Goal: Information Seeking & Learning: Compare options

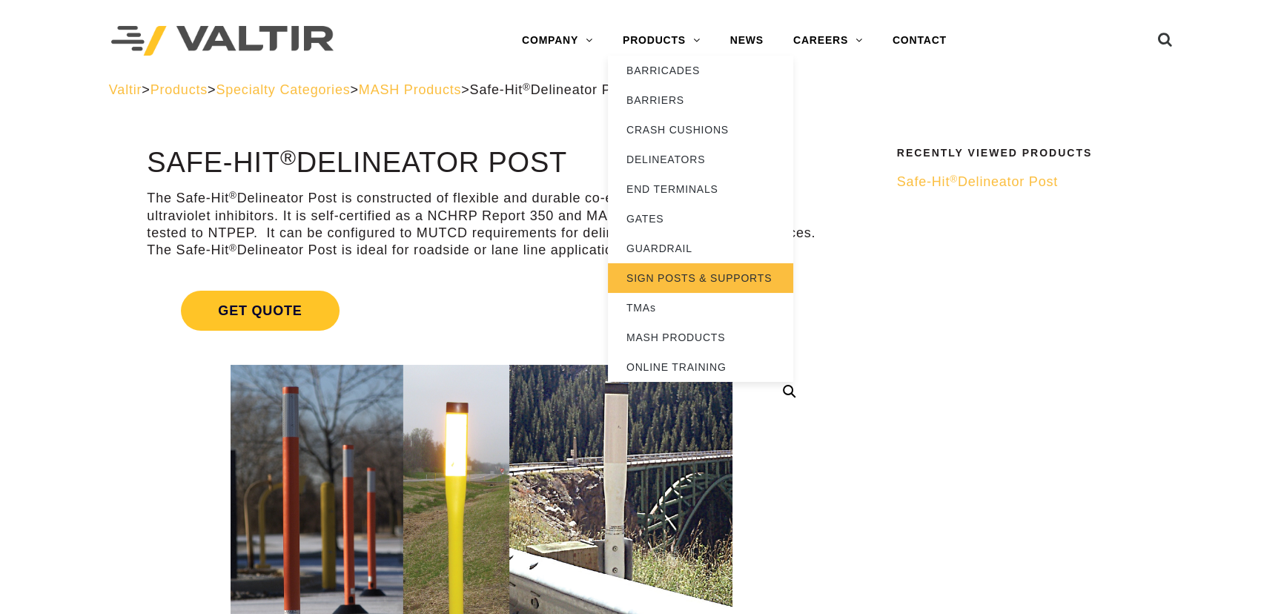
click at [643, 274] on link "SIGN POSTS & SUPPORTS" at bounding box center [700, 278] width 185 height 30
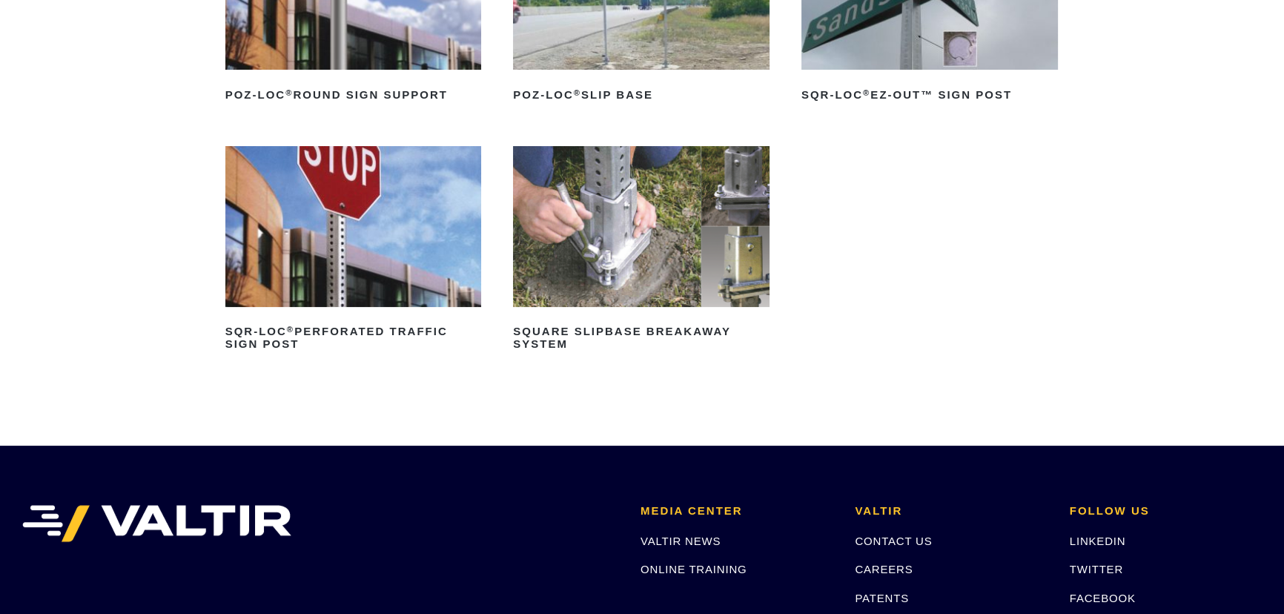
scroll to position [16, 0]
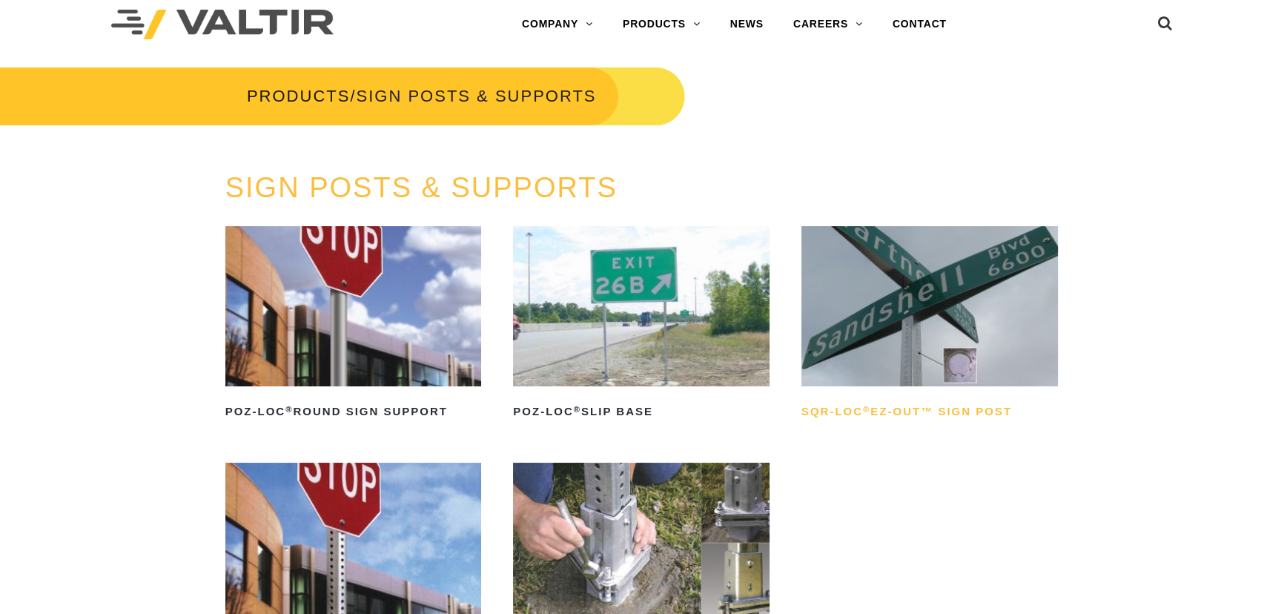
click at [925, 408] on h2 "SQR-LOC ® EZ-Out™ Sign Post" at bounding box center [929, 412] width 257 height 24
click at [393, 340] on img at bounding box center [353, 306] width 257 height 160
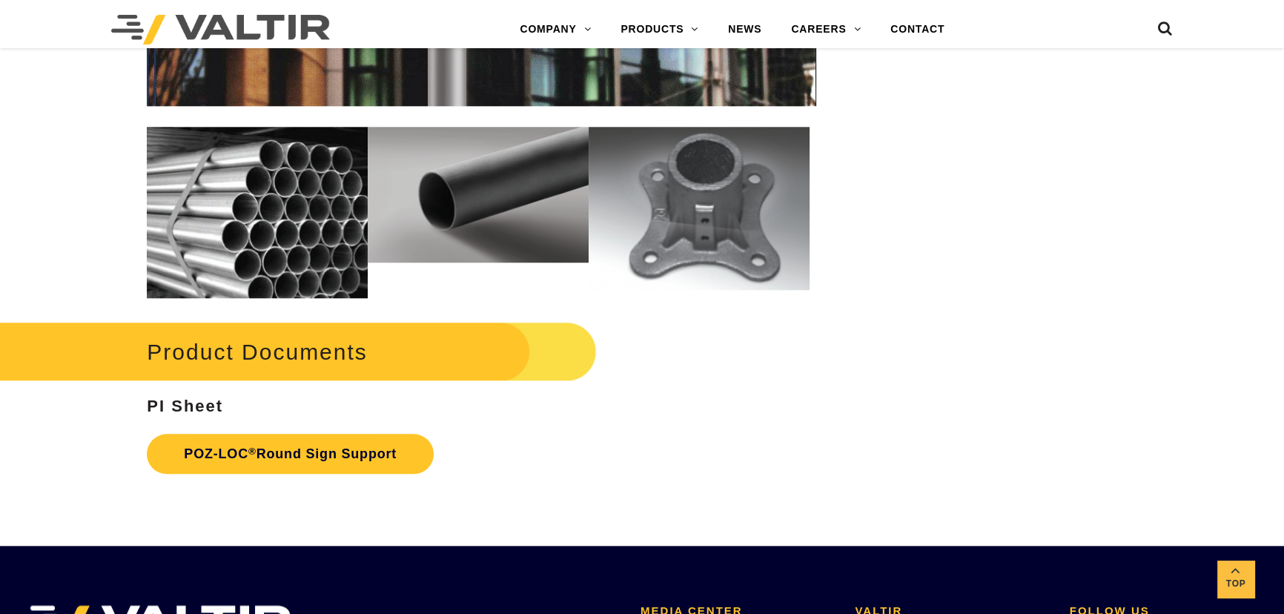
scroll to position [1988, 0]
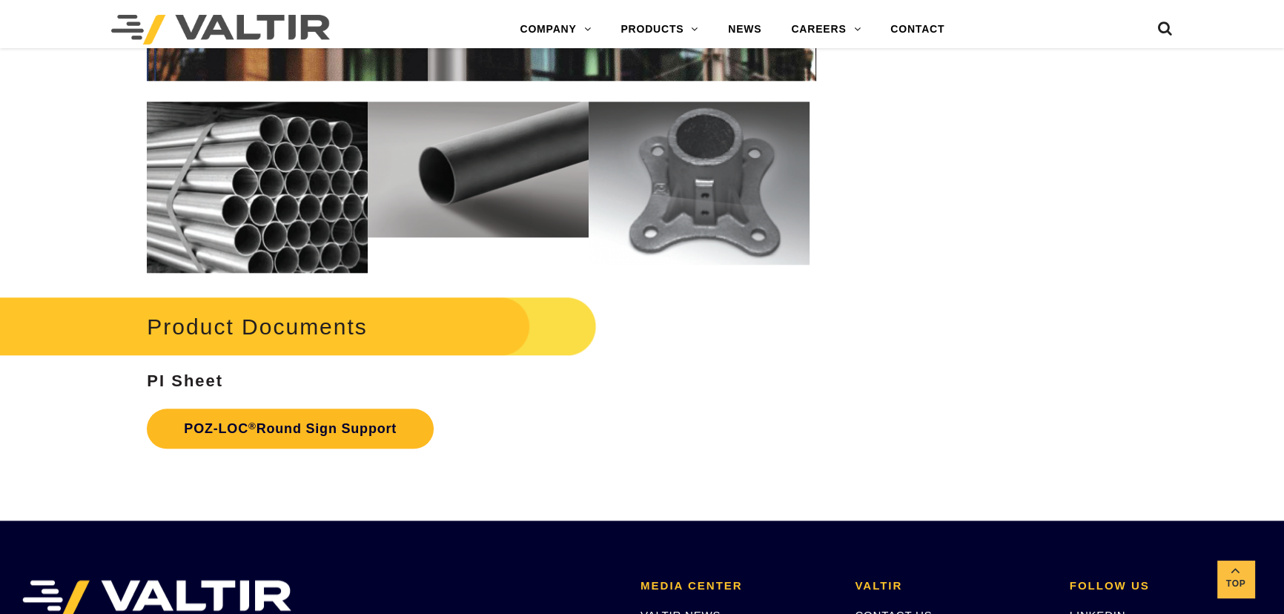
click at [358, 427] on link "POZ-LOC ® Round Sign Support" at bounding box center [290, 429] width 287 height 40
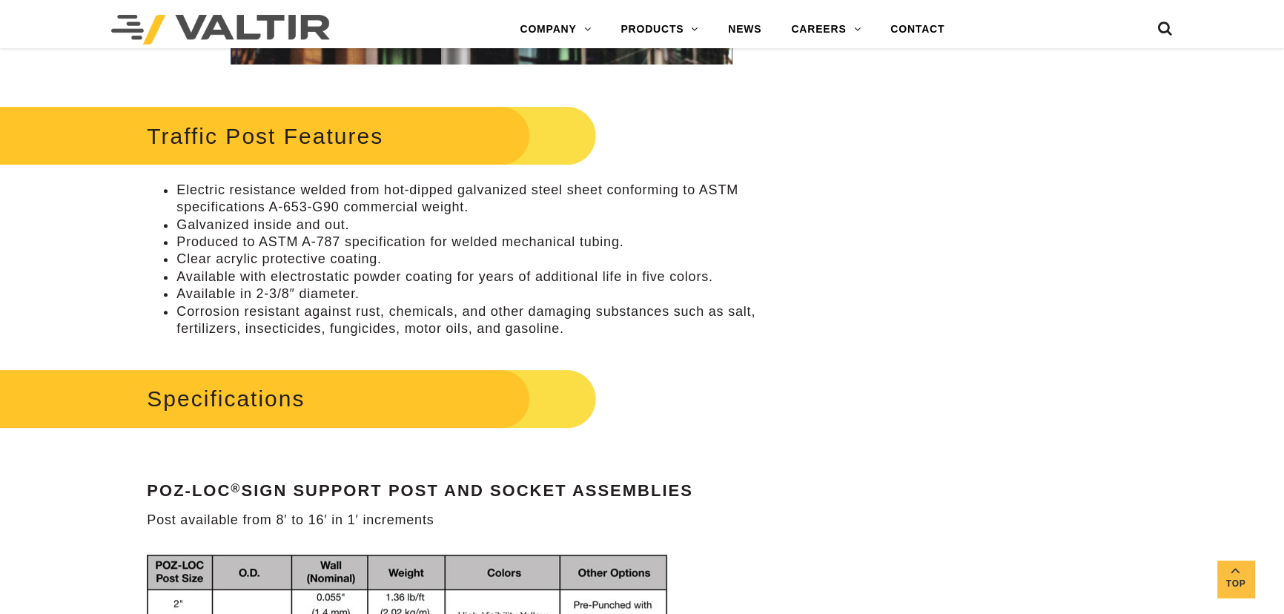
scroll to position [707, 0]
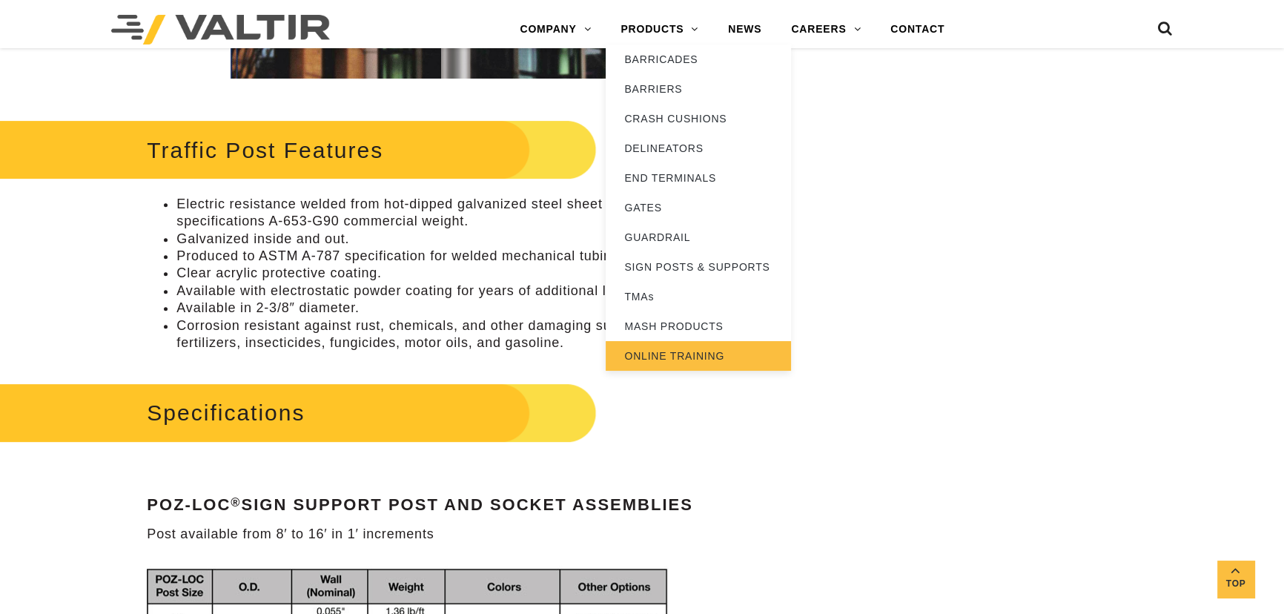
click at [686, 358] on link "ONLINE TRAINING" at bounding box center [698, 356] width 185 height 30
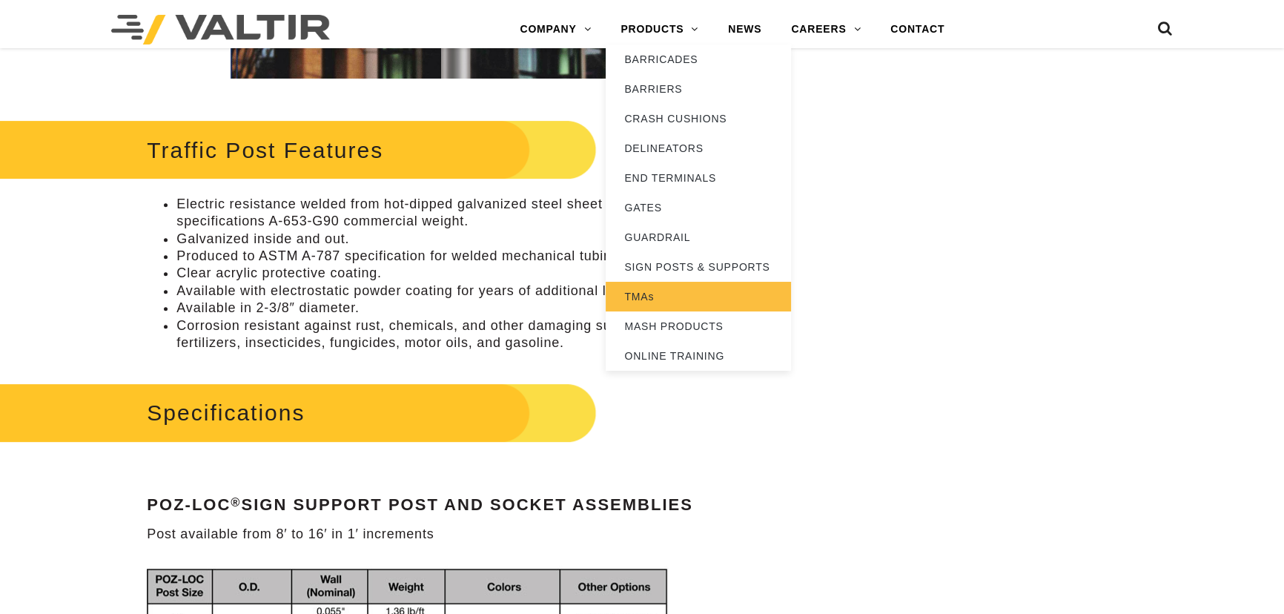
click at [637, 294] on link "TMAs" at bounding box center [698, 297] width 185 height 30
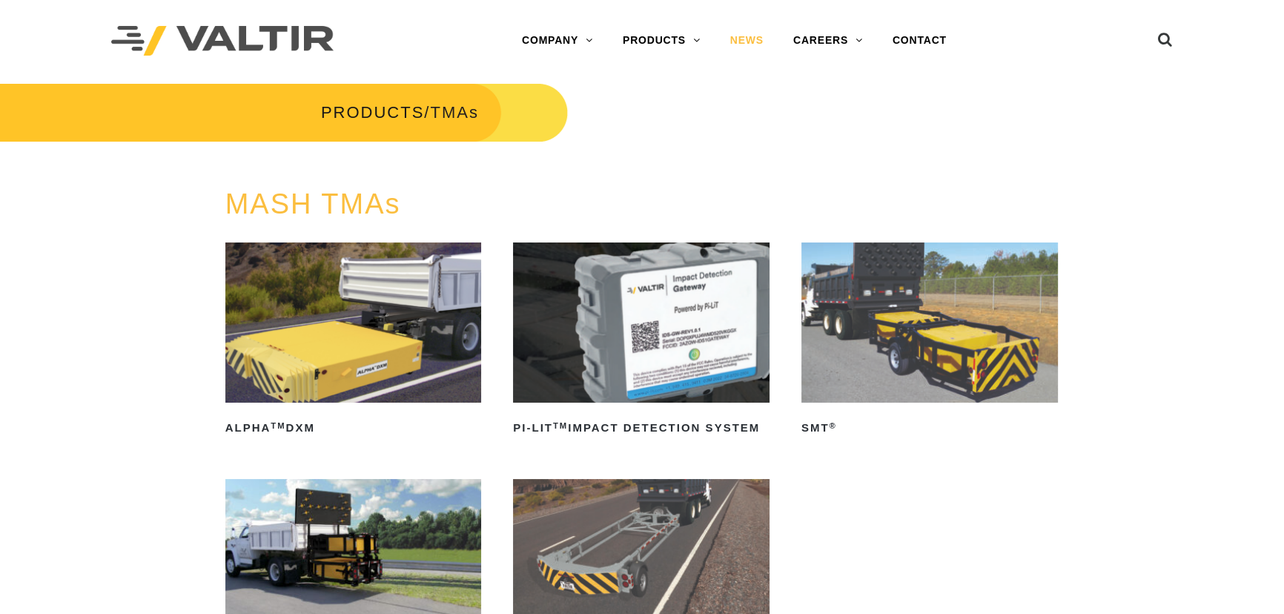
click at [744, 42] on link "NEWS" at bounding box center [746, 41] width 63 height 30
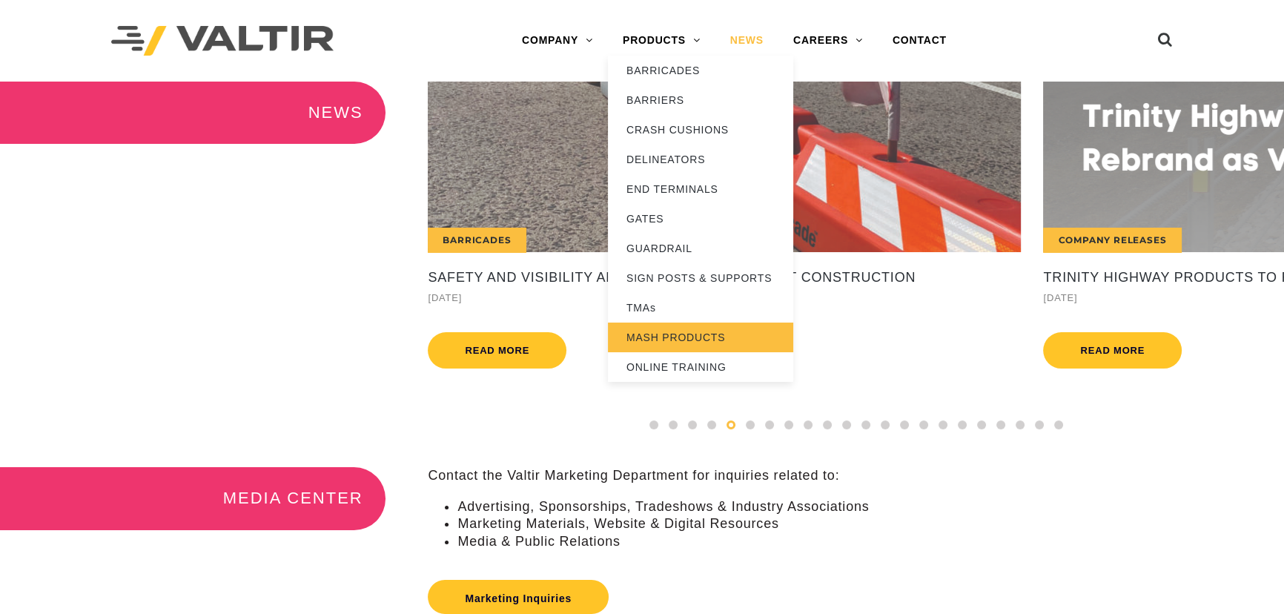
click at [681, 326] on link "MASH PRODUCTS" at bounding box center [700, 338] width 185 height 30
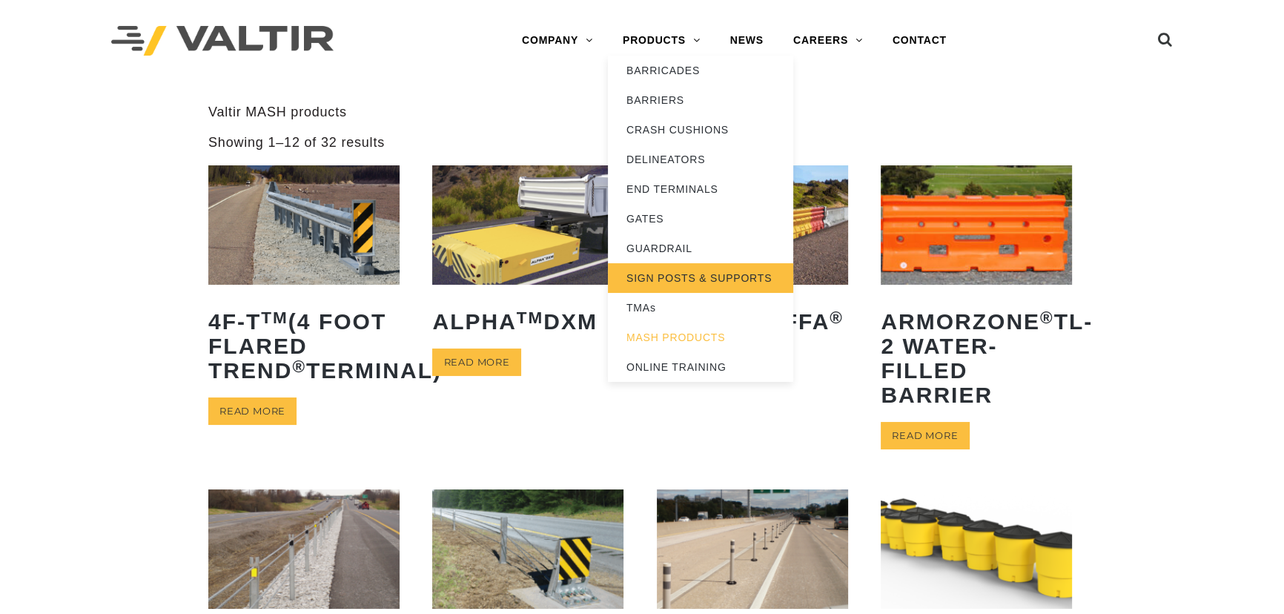
click at [670, 269] on link "SIGN POSTS & SUPPORTS" at bounding box center [700, 278] width 185 height 30
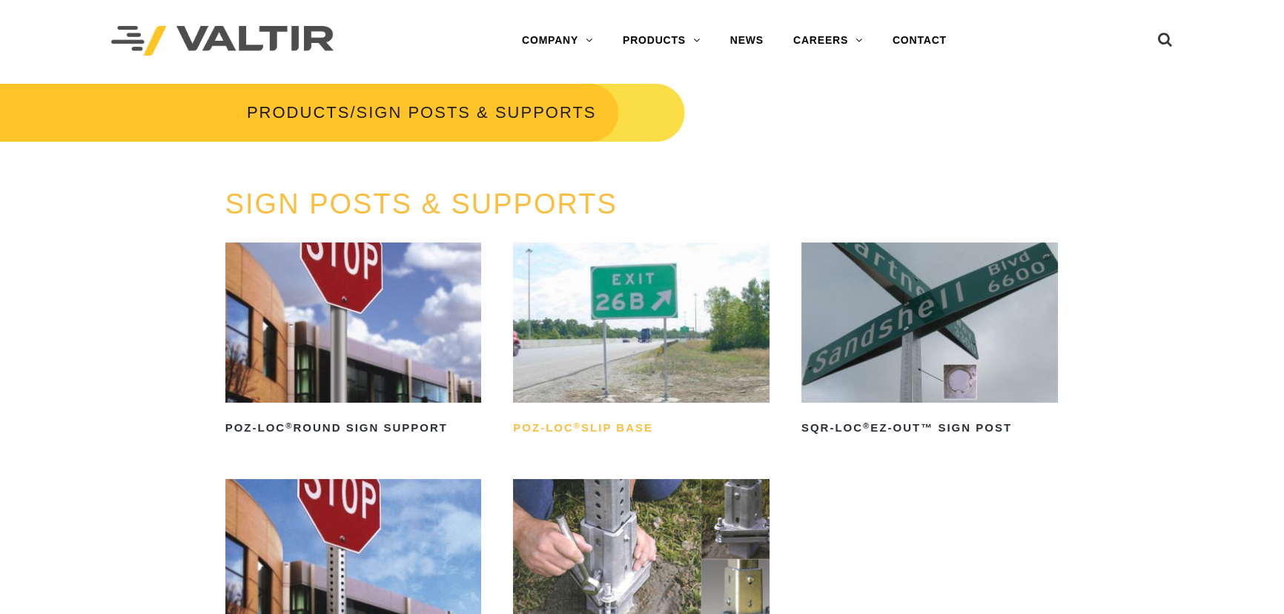
click at [607, 423] on h2 "POZ-LOC ® Slip Base" at bounding box center [641, 428] width 257 height 24
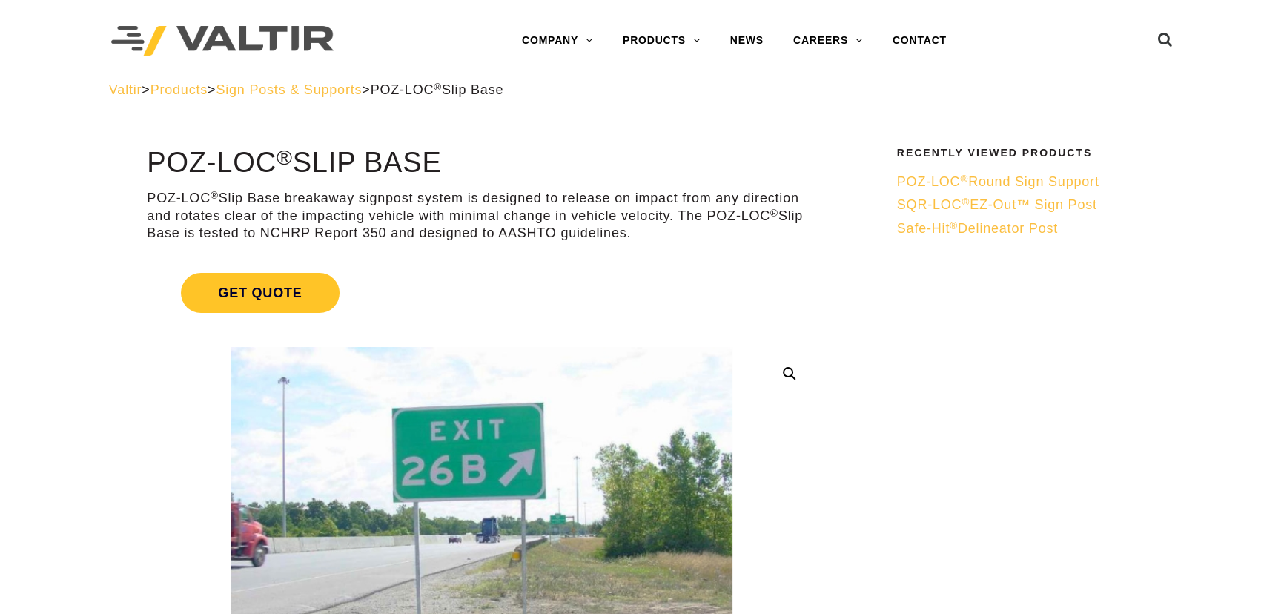
click at [976, 199] on span "SQR-LOC ® EZ-Out™ Sign Post" at bounding box center [997, 204] width 200 height 15
click at [1008, 227] on span "Safe-Hit ® Delineator Post" at bounding box center [977, 228] width 161 height 15
